Goal: Task Accomplishment & Management: Manage account settings

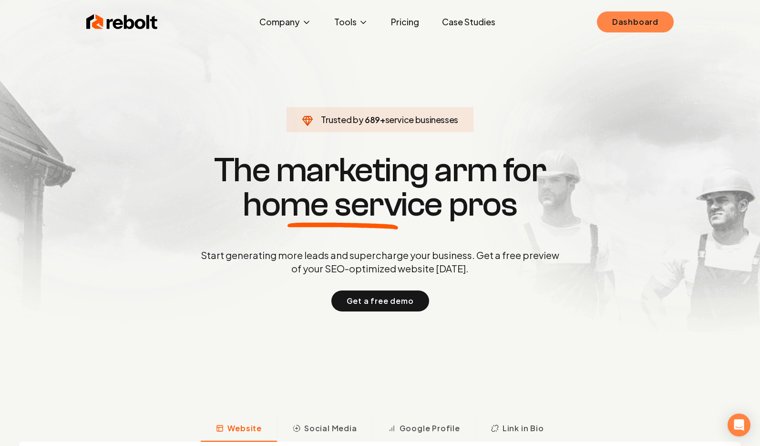
click at [613, 25] on link "Dashboard" at bounding box center [635, 21] width 77 height 21
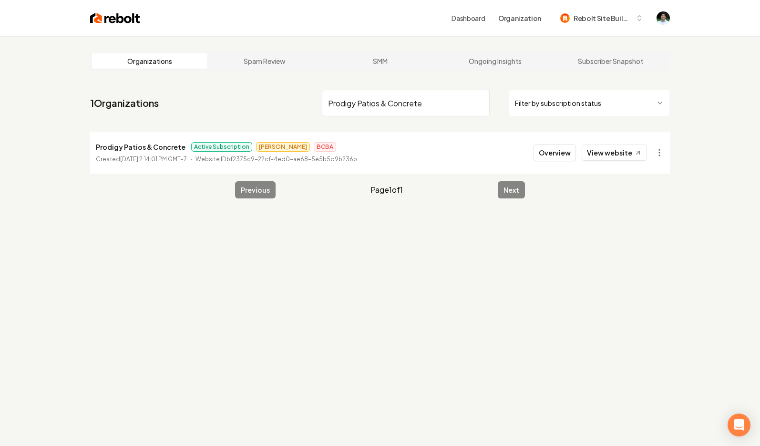
click at [328, 105] on input "Prodigy Patios & Concrete" at bounding box center [406, 103] width 168 height 27
type input "Prodigy Patios & Concrete"
click at [658, 155] on html "Dashboard Organization Rebolt Site Builder Organizations Spam Review SMM Ongoin…" at bounding box center [380, 223] width 760 height 446
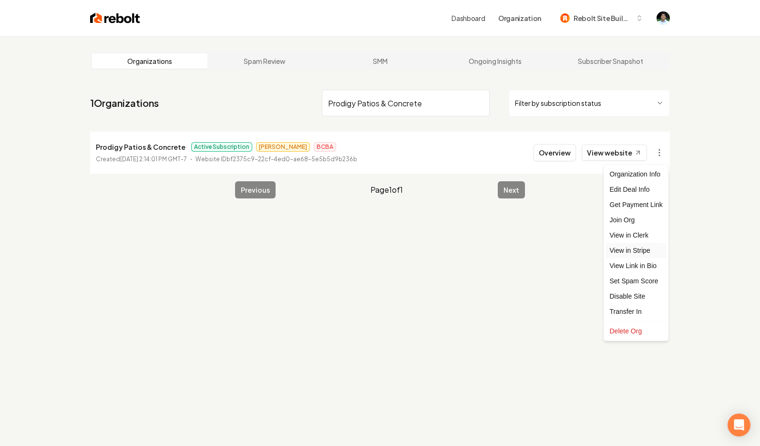
click at [625, 247] on link "View in Stripe" at bounding box center [636, 250] width 61 height 15
